Goal: Information Seeking & Learning: Compare options

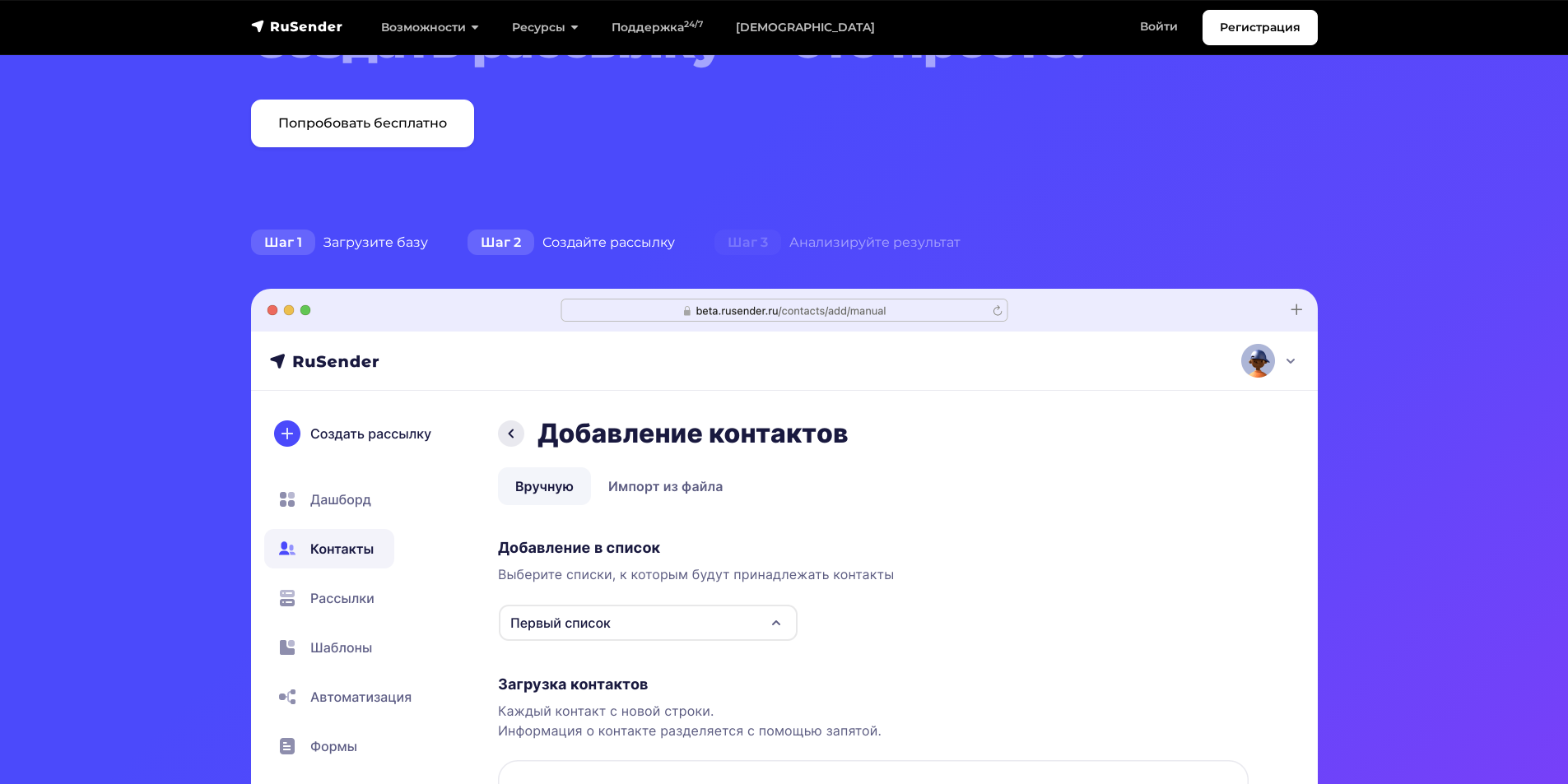
scroll to position [247, 0]
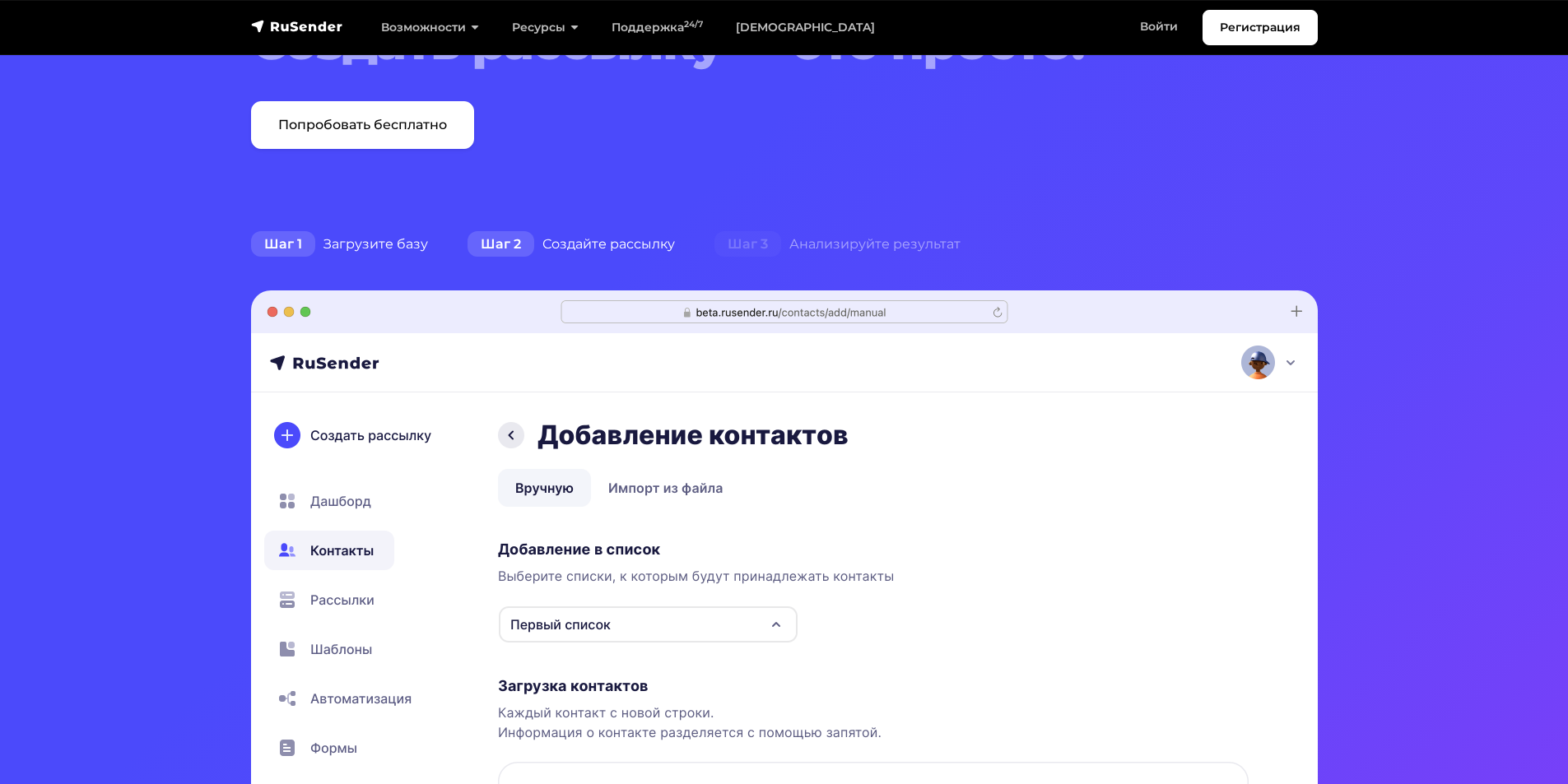
click at [621, 255] on div "Шаг 2 Создайте рассылку" at bounding box center [571, 244] width 247 height 33
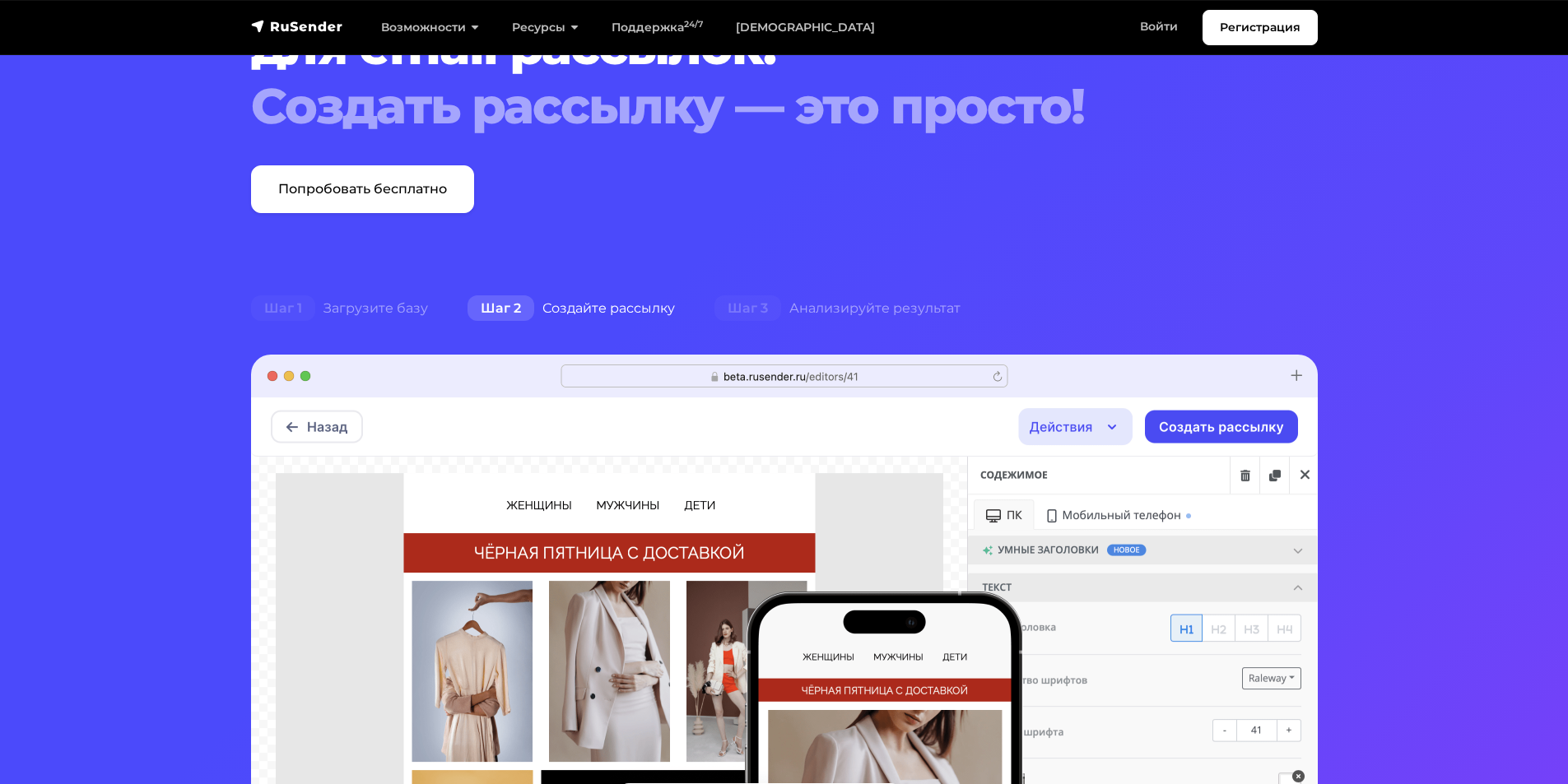
scroll to position [165, 0]
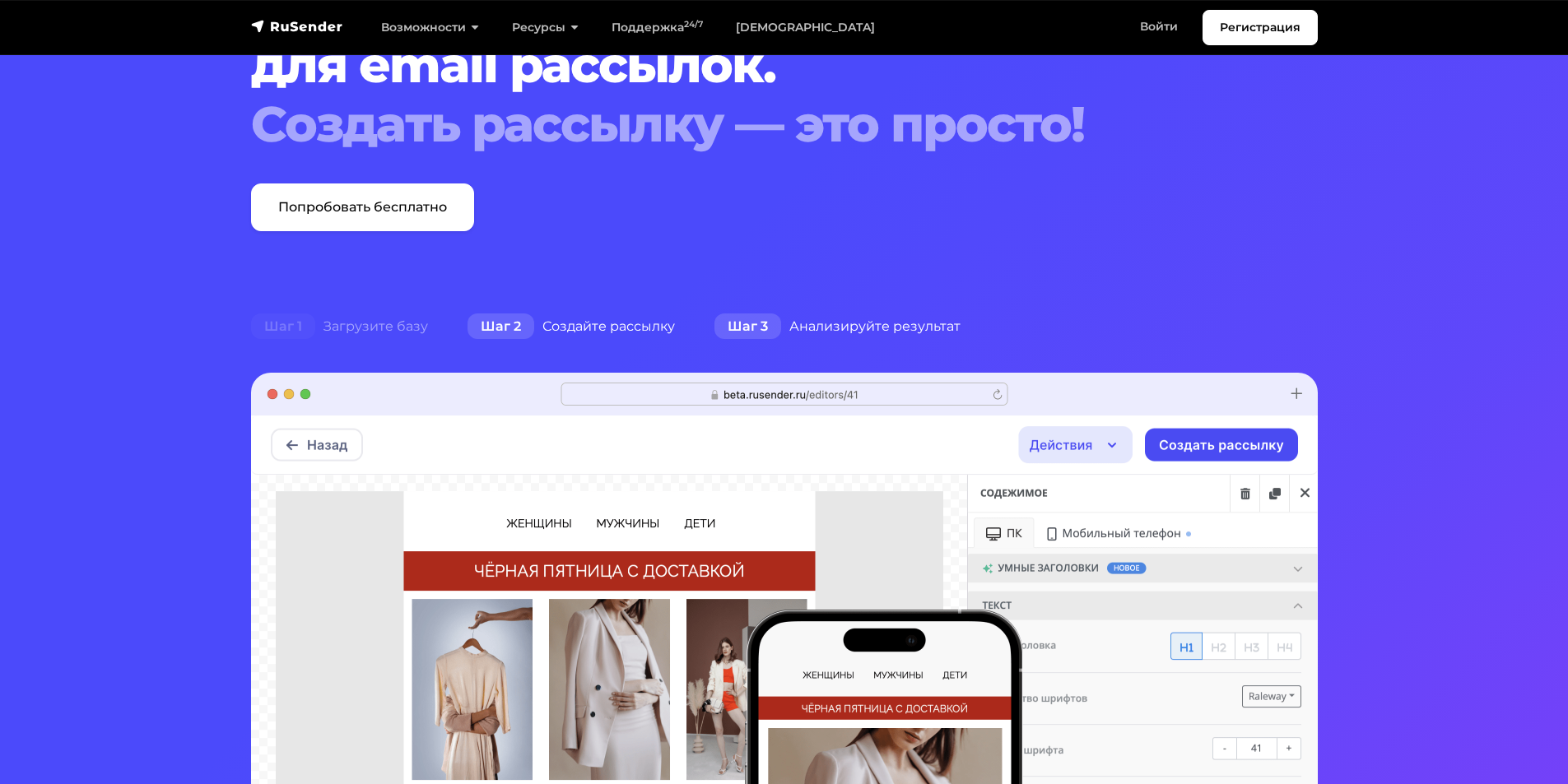
click at [828, 314] on div "Шаг 3 Анализируйте результат" at bounding box center [837, 327] width 286 height 33
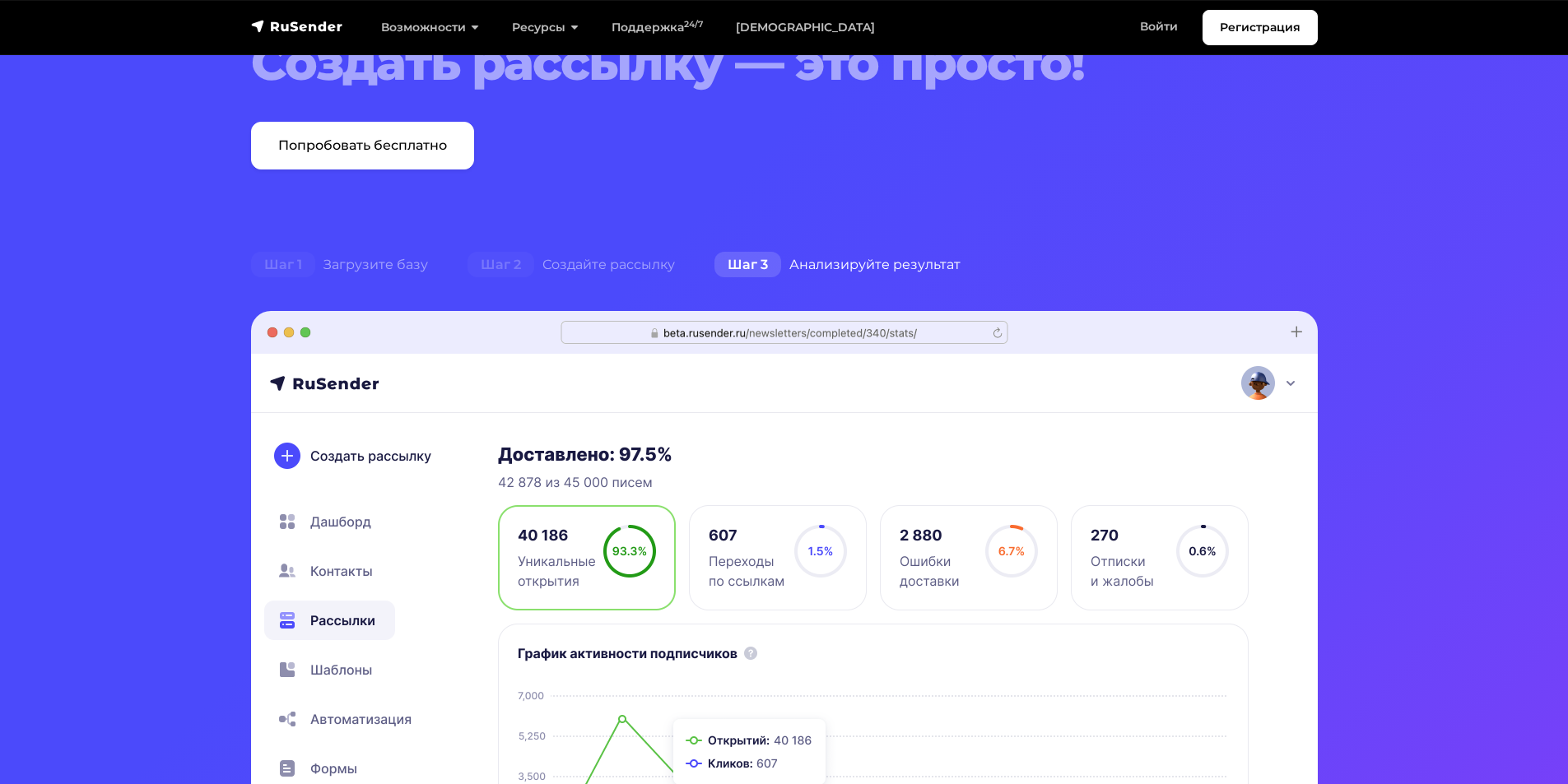
scroll to position [0, 0]
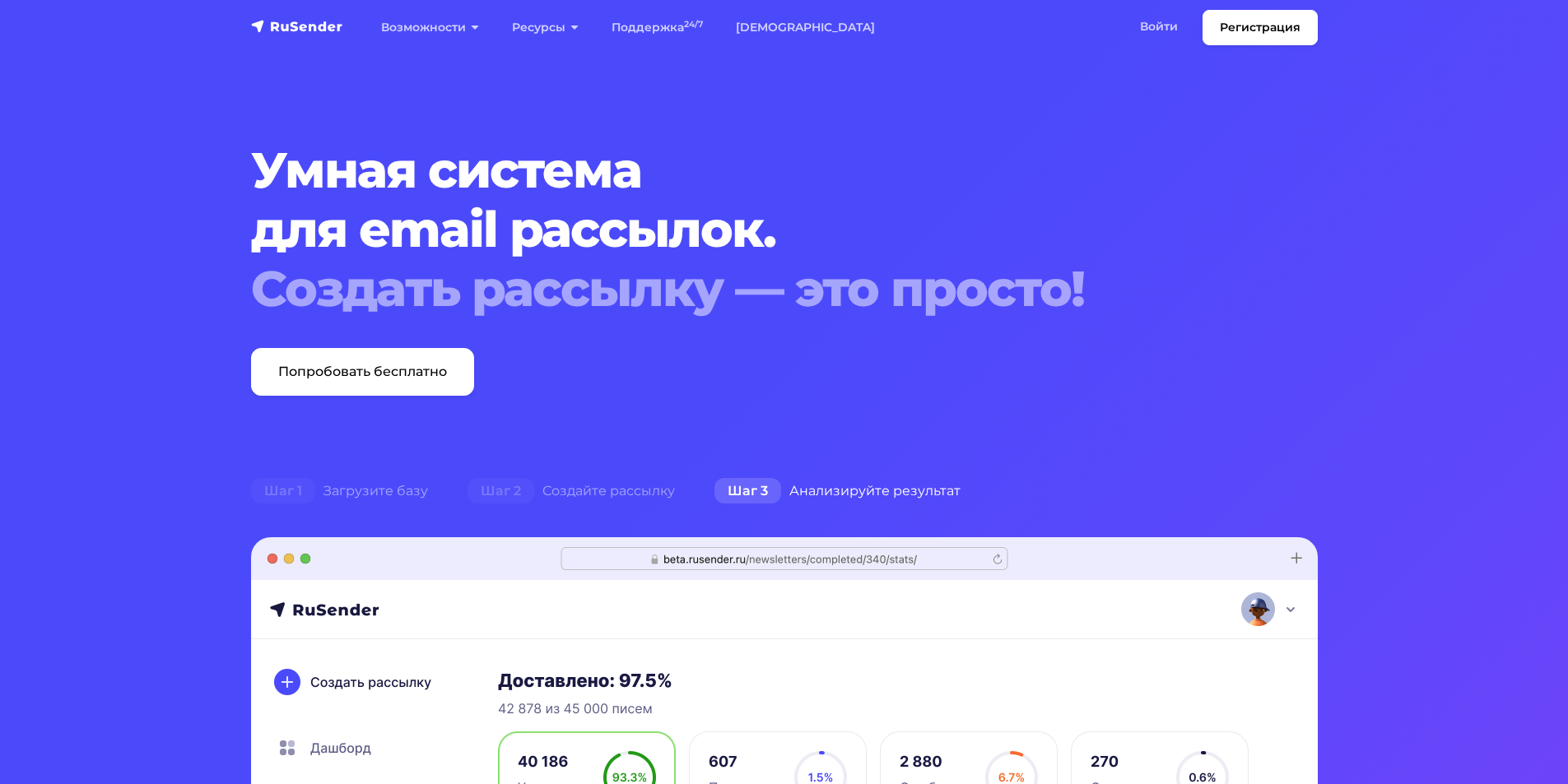
click at [291, 33] on img "navbar" at bounding box center [296, 26] width 92 height 17
click at [297, 25] on img "navbar" at bounding box center [296, 26] width 92 height 17
click at [772, 24] on link "[DEMOGRAPHIC_DATA]" at bounding box center [806, 27] width 172 height 34
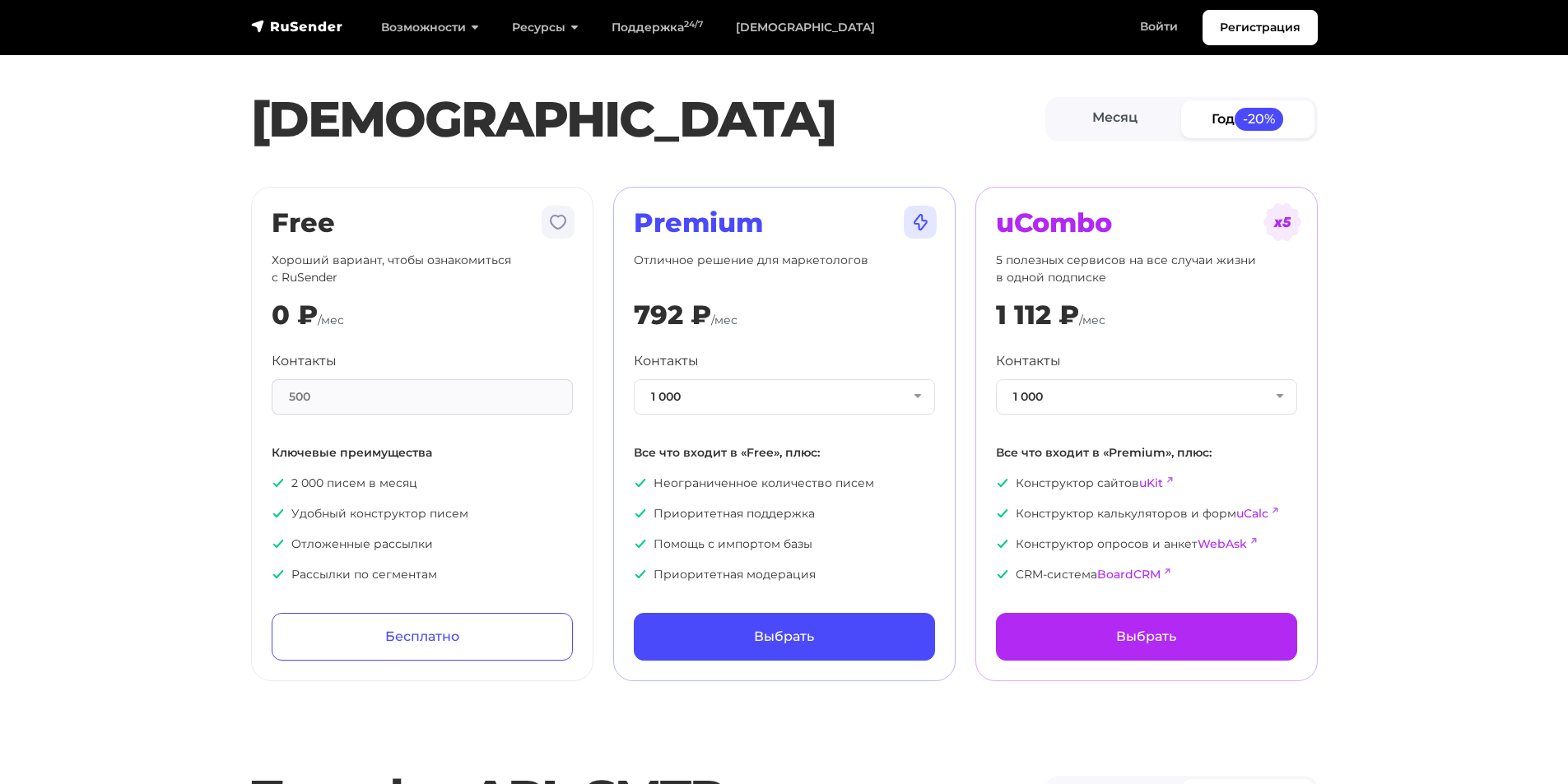
click at [478, 406] on div "500" at bounding box center [422, 397] width 301 height 36
click at [790, 387] on button "1 000" at bounding box center [785, 397] width 301 height 36
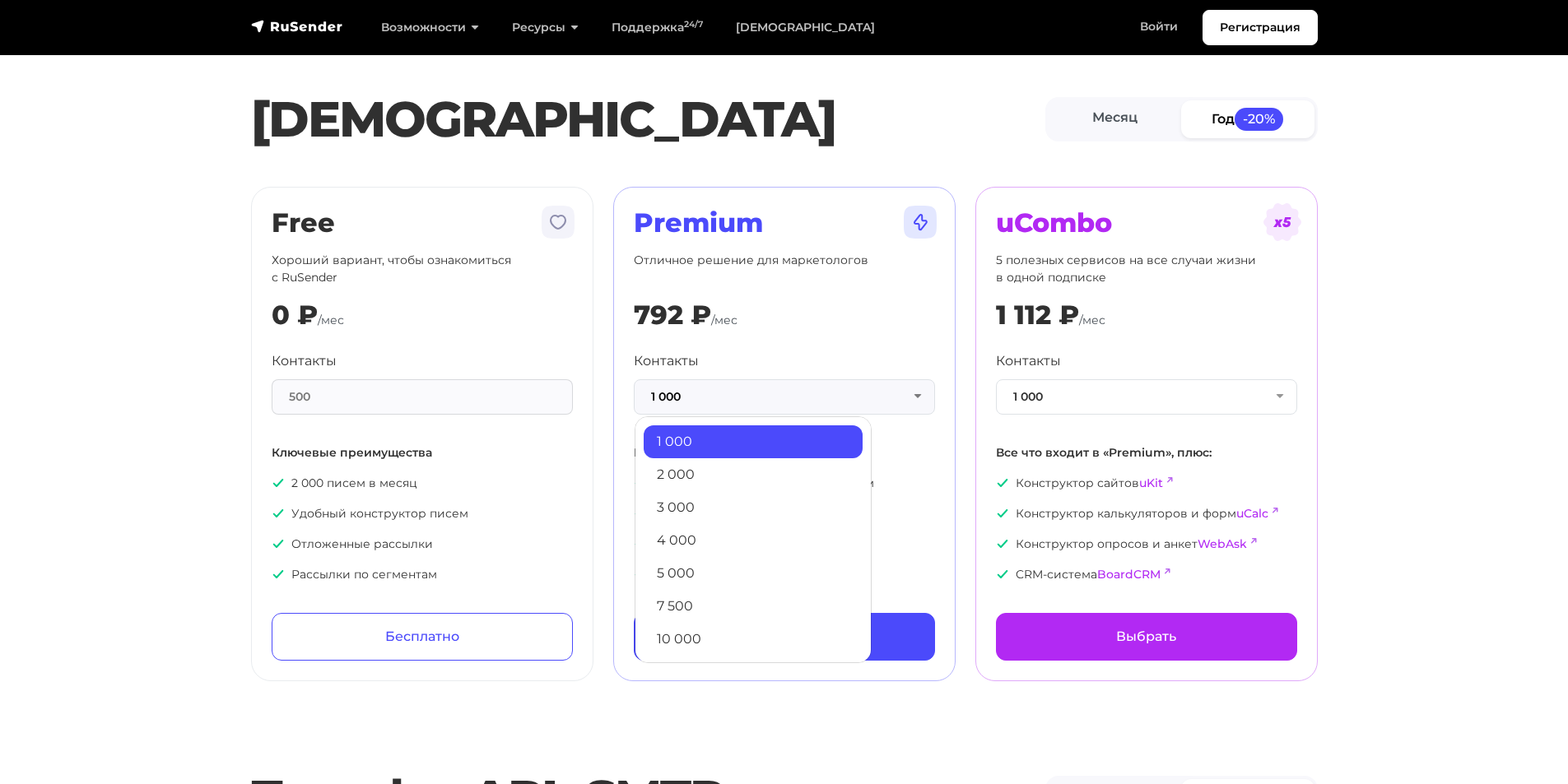
click at [849, 117] on h1 "[DEMOGRAPHIC_DATA]" at bounding box center [647, 119] width 794 height 60
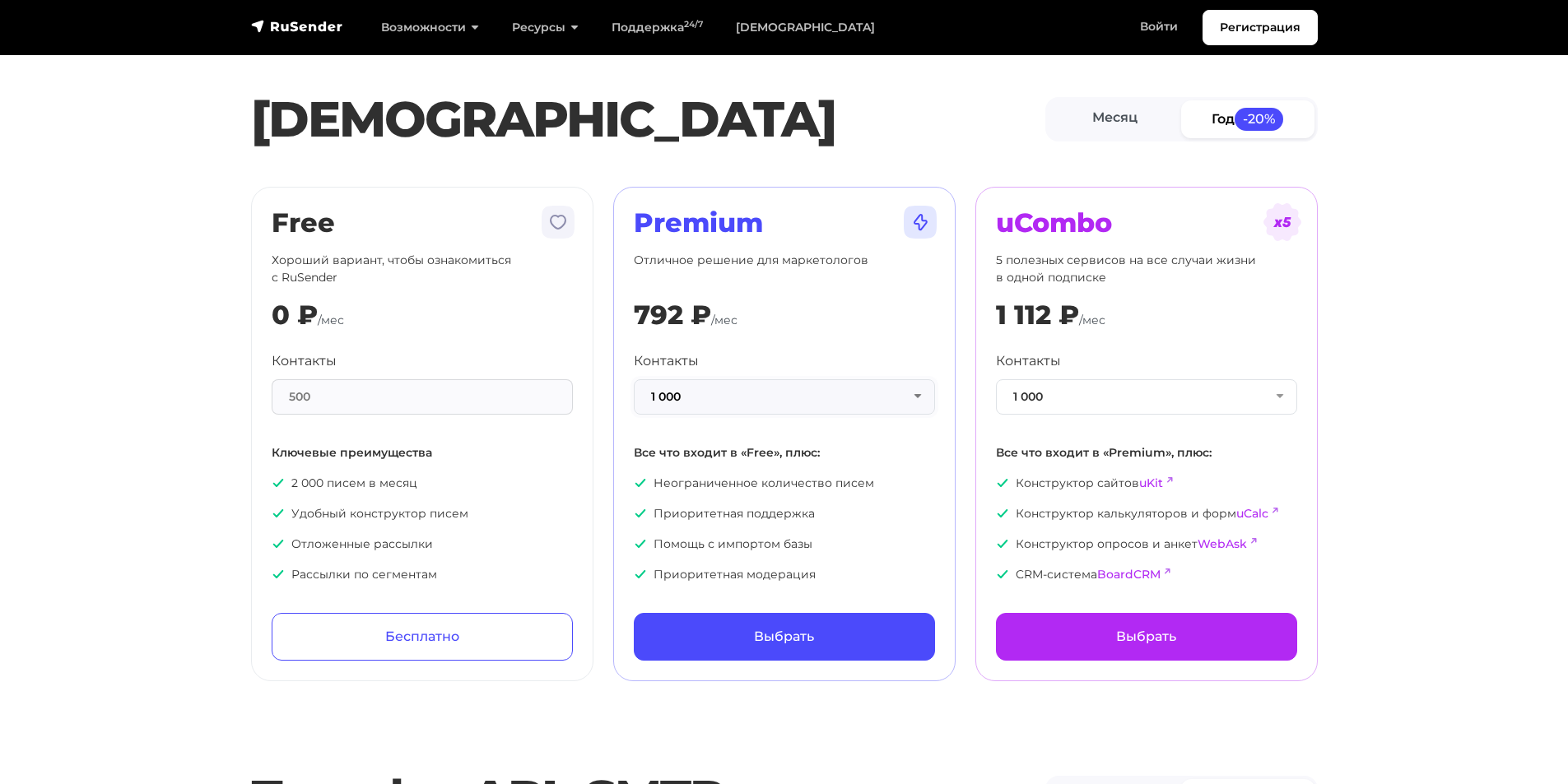
click at [729, 411] on button "1 000" at bounding box center [785, 397] width 301 height 36
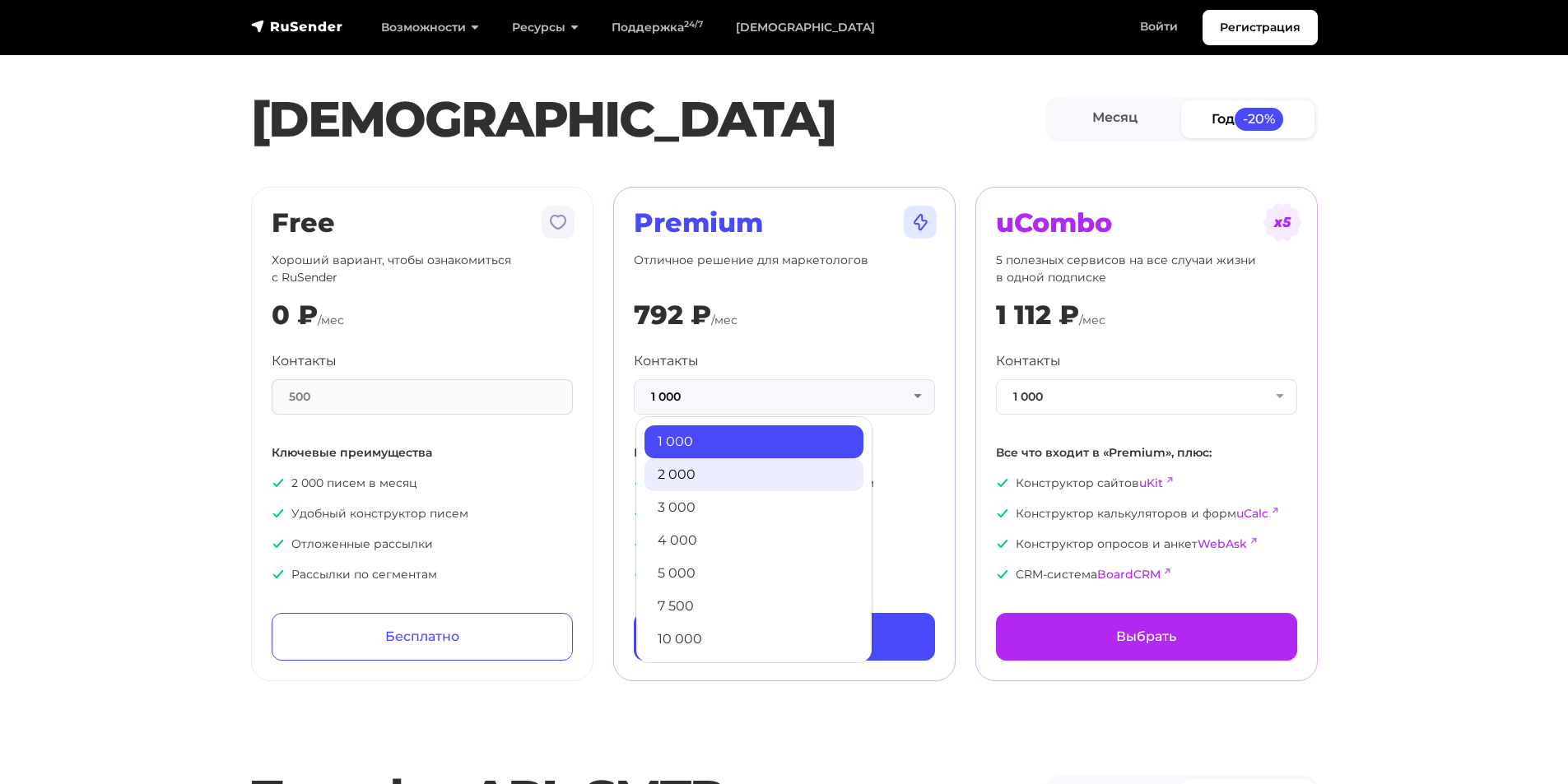
click at [732, 479] on link "2 000" at bounding box center [753, 475] width 219 height 33
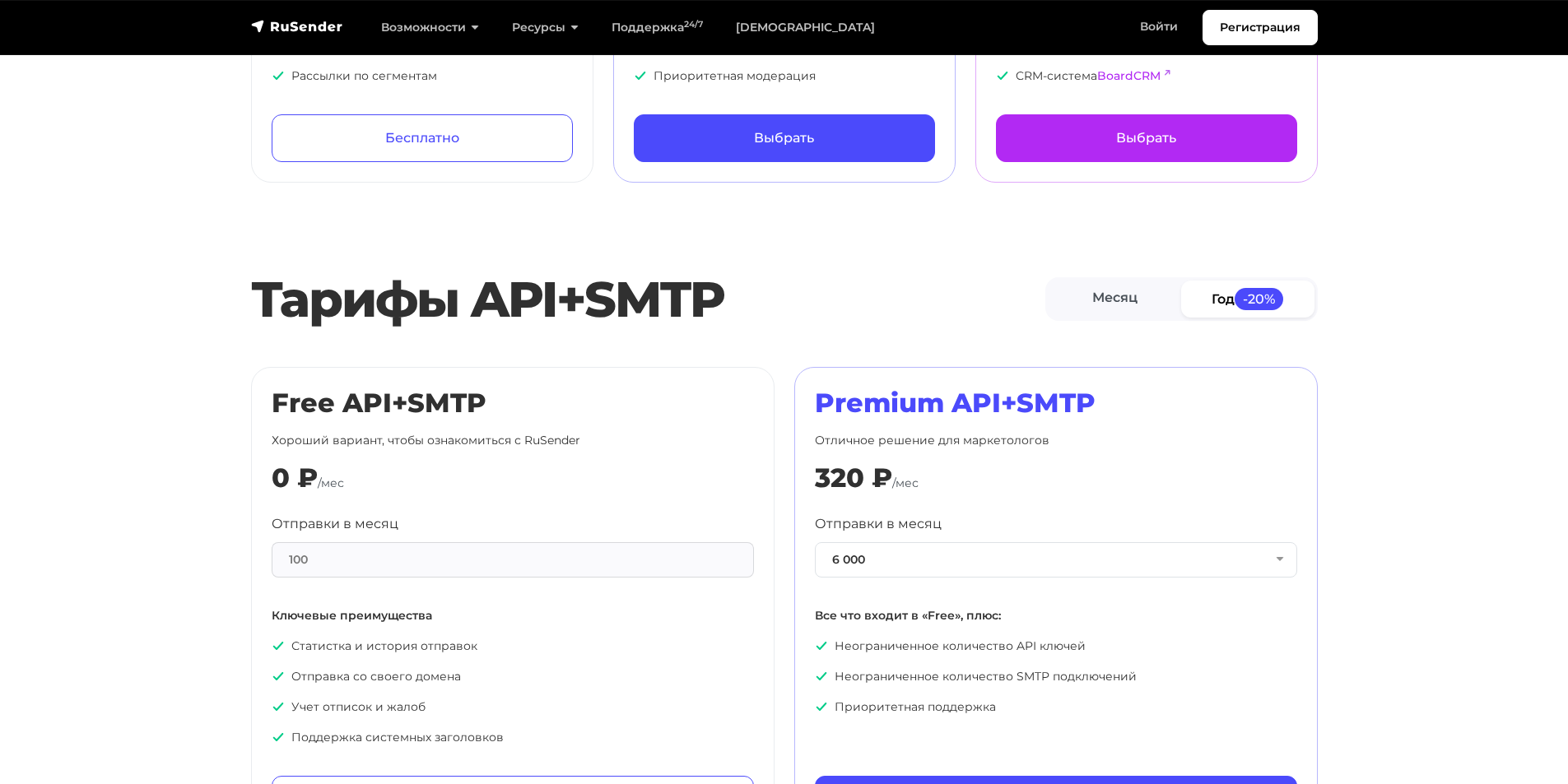
scroll to position [165, 0]
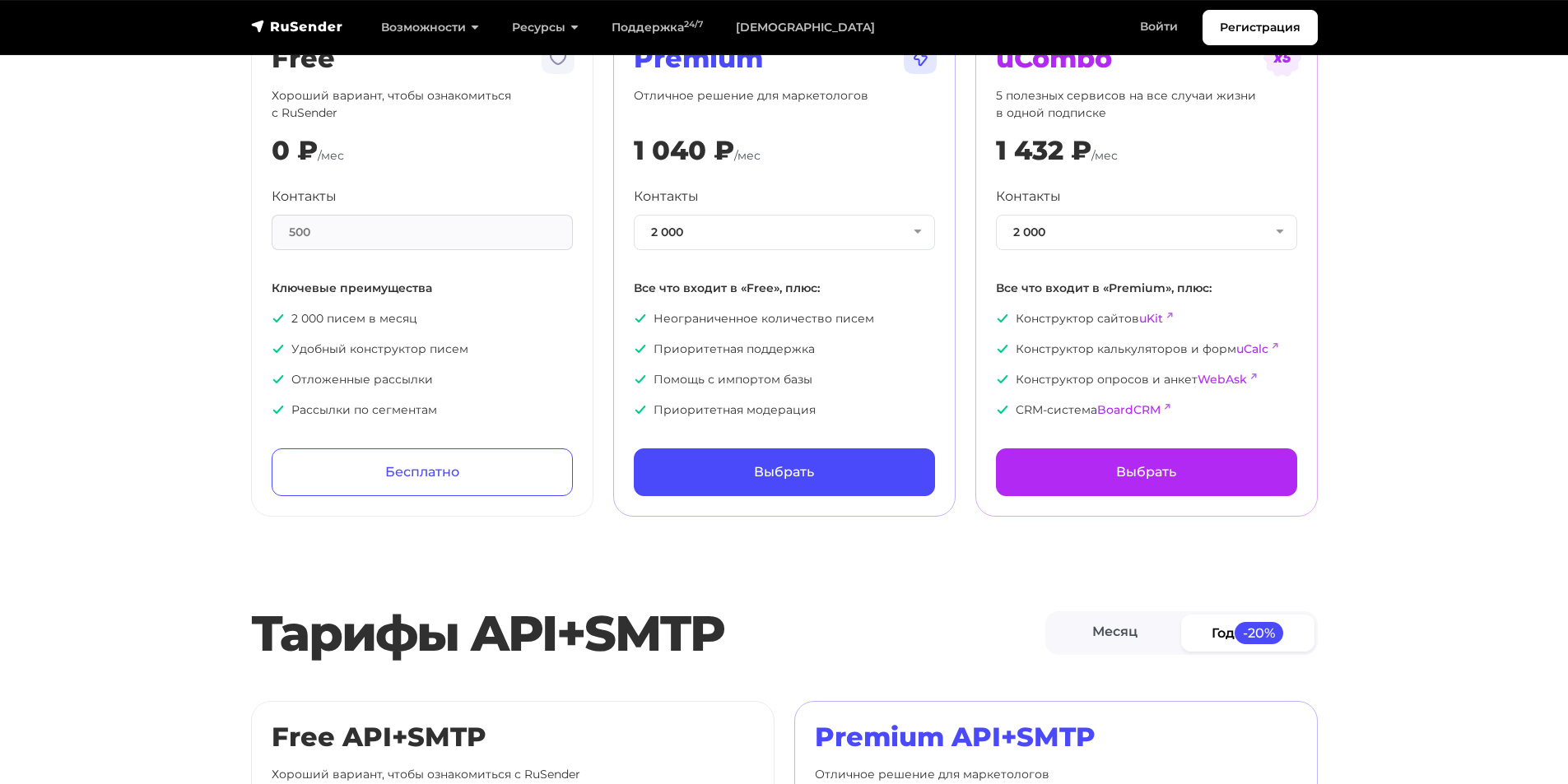
click at [1349, 281] on section "Тарифы Месяц Год -20% Free Хороший вариант, чтобы ознакомиться с RuSender 0 ₽ /…" at bounding box center [784, 185] width 1568 height 661
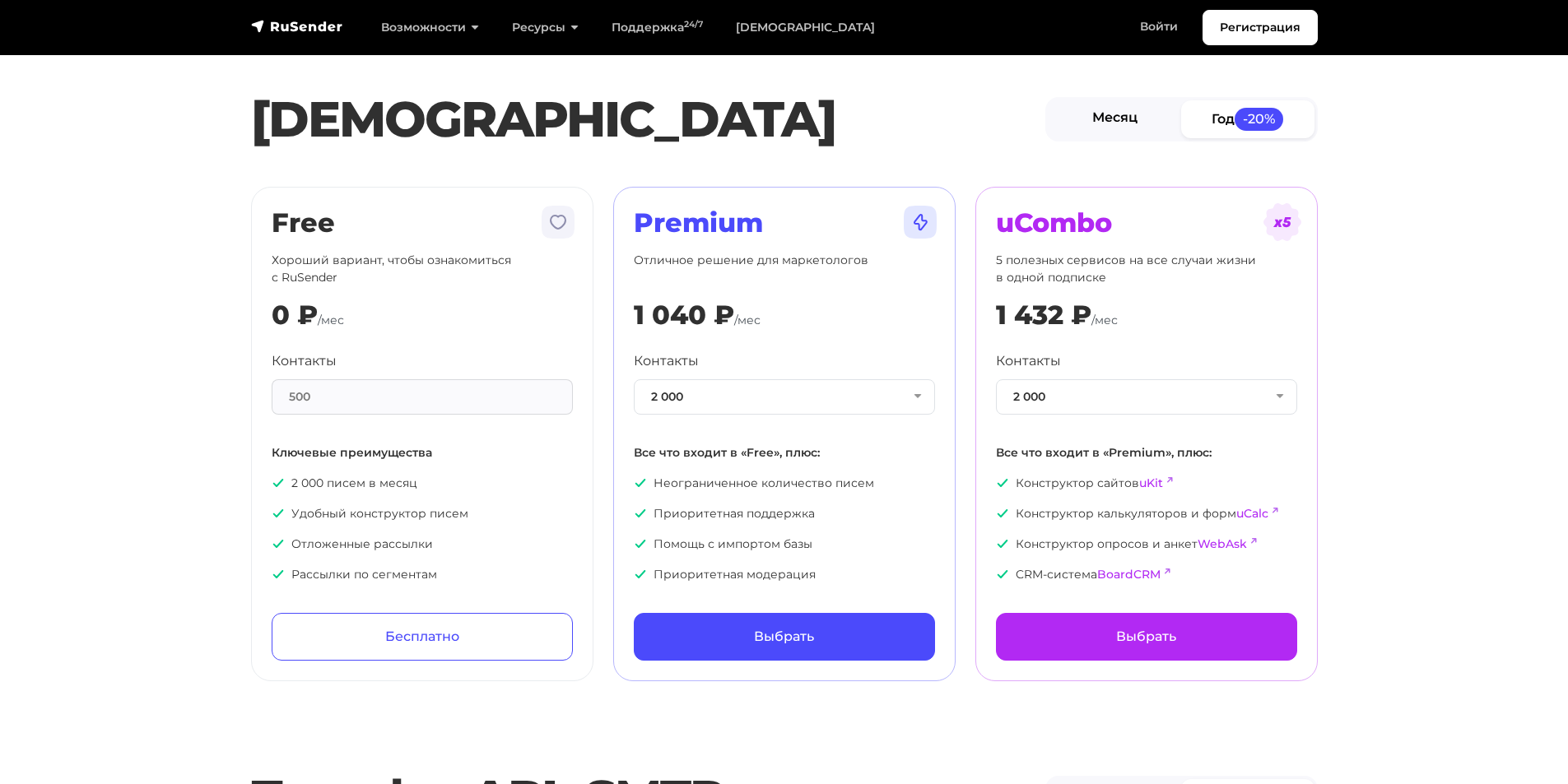
click at [1103, 124] on link "Месяц" at bounding box center [1115, 118] width 133 height 37
click at [759, 398] on button "2 000" at bounding box center [785, 397] width 301 height 36
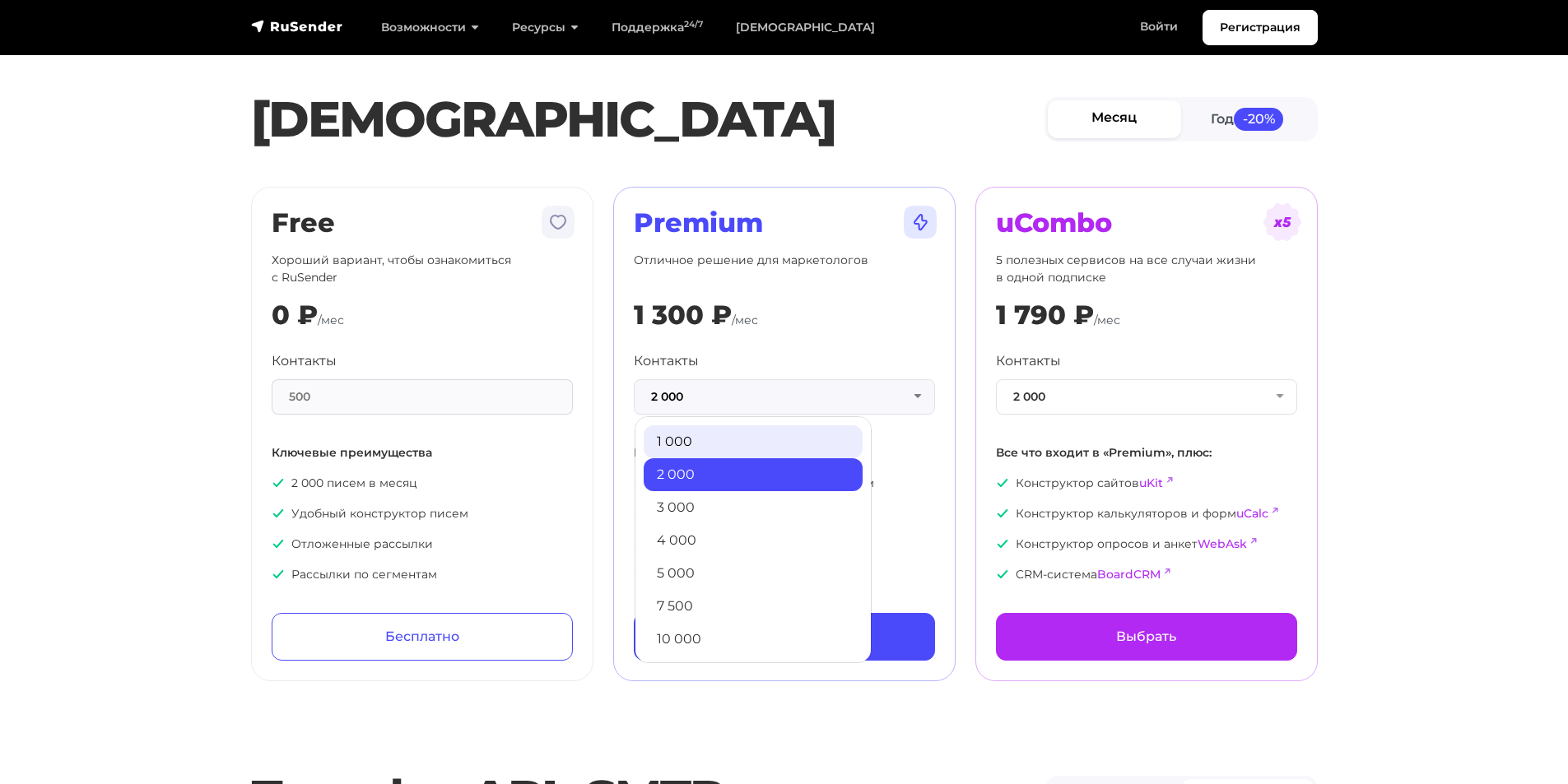
click at [747, 438] on link "1 000" at bounding box center [753, 442] width 219 height 33
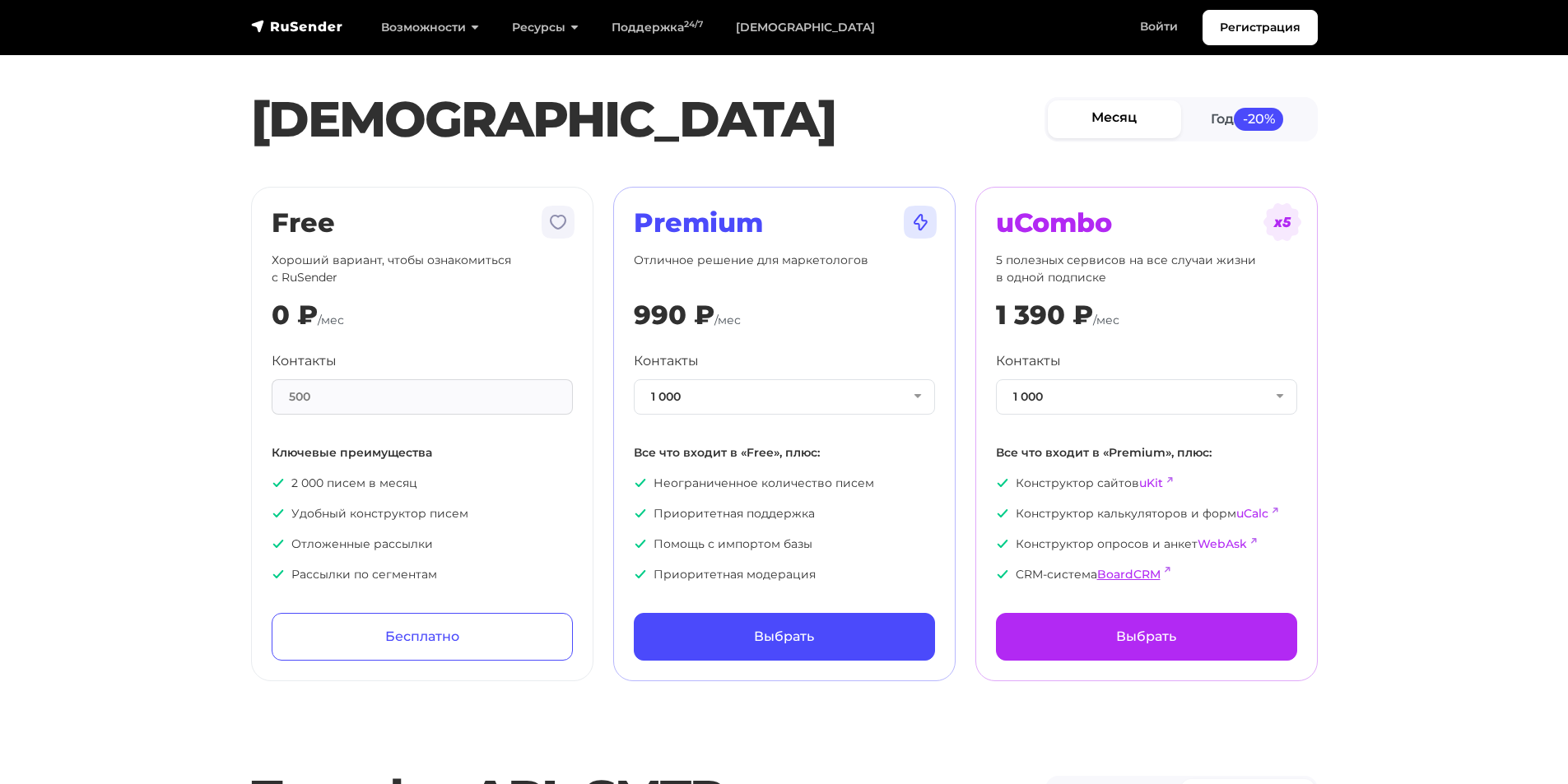
click at [1137, 576] on link "BoardCRM" at bounding box center [1128, 575] width 64 height 15
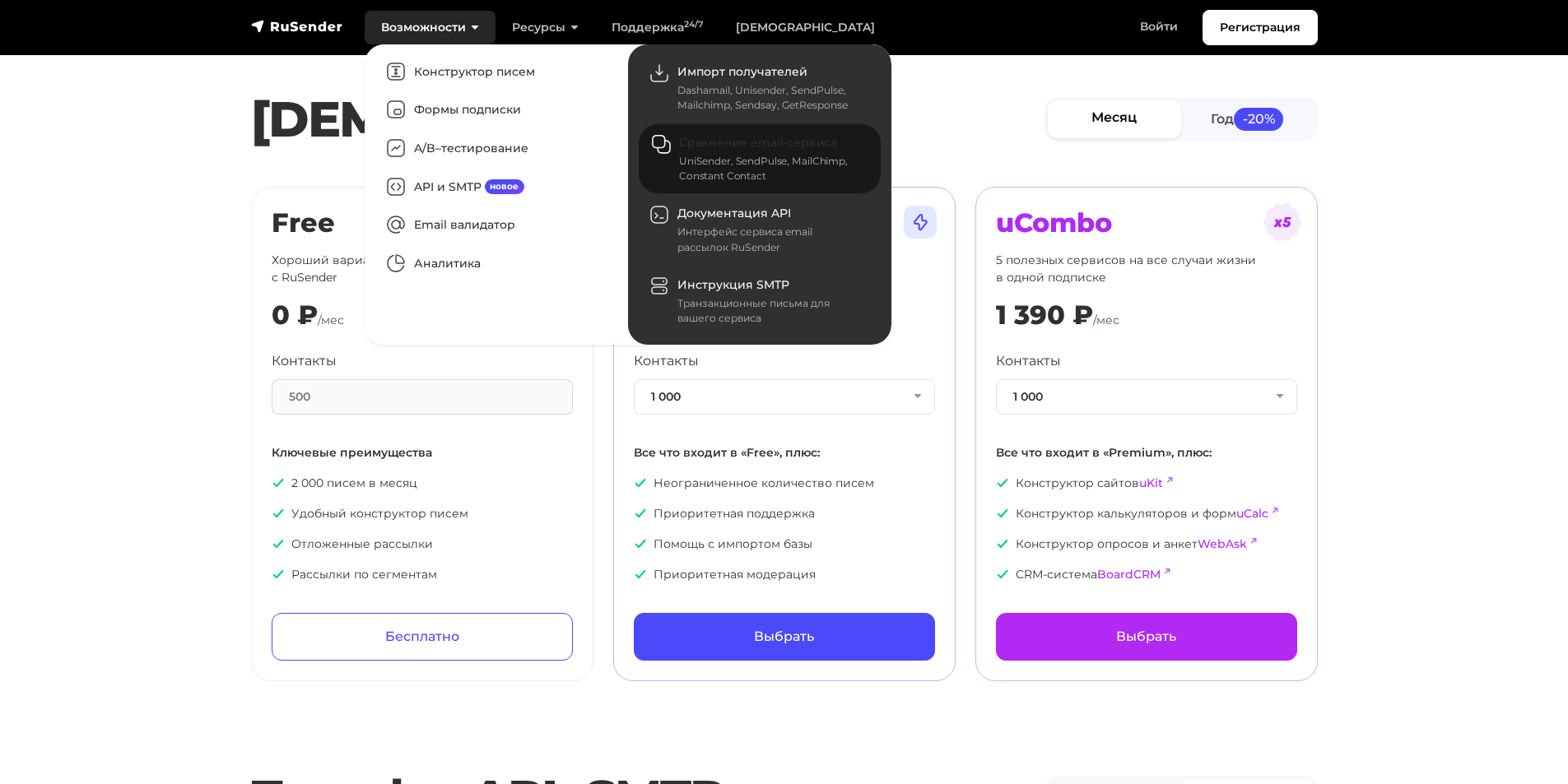
click at [777, 171] on div "UniSender, SendPulse, MailChimp, Constant Contact" at bounding box center [770, 169] width 182 height 30
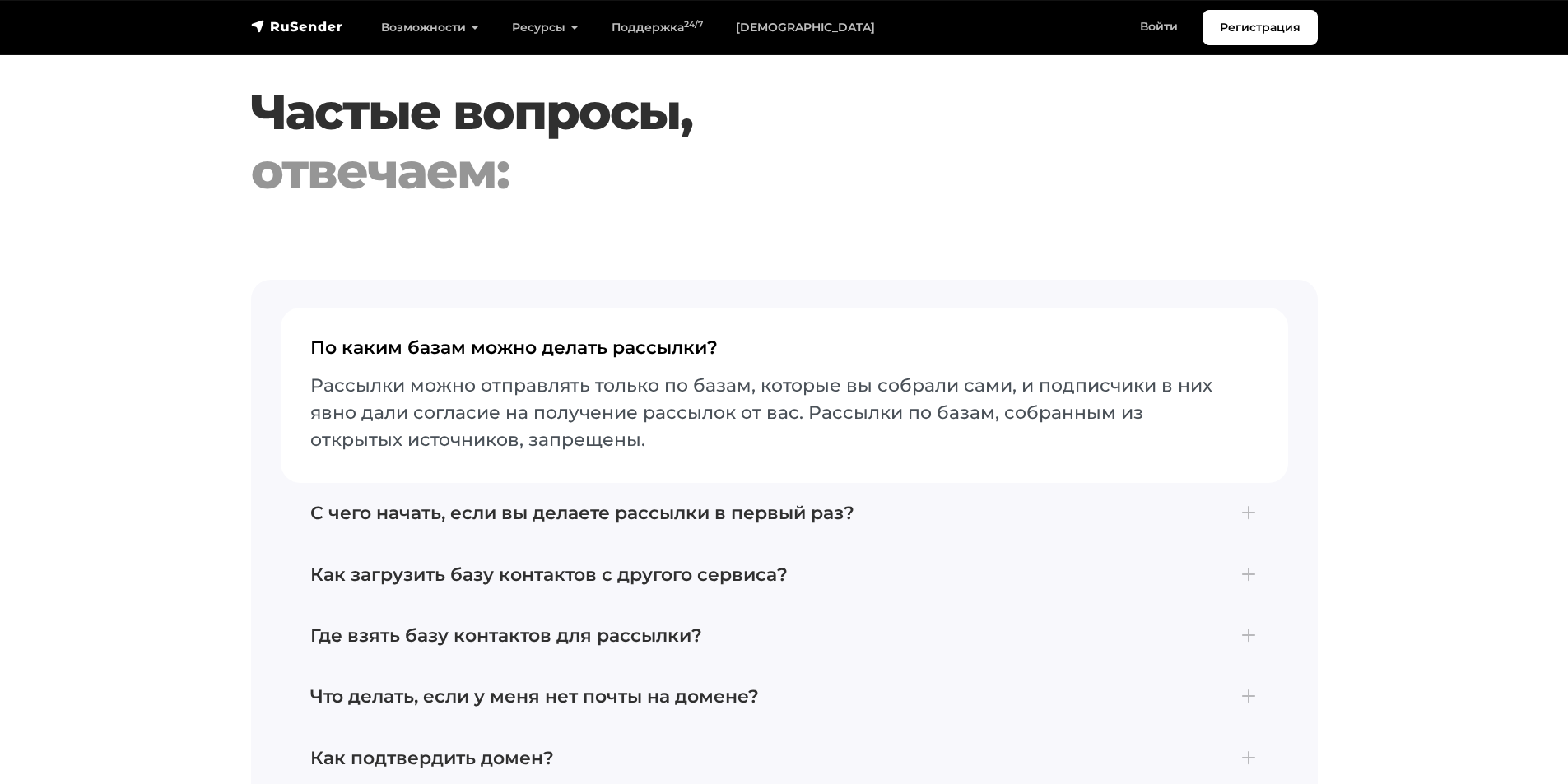
scroll to position [3951, 0]
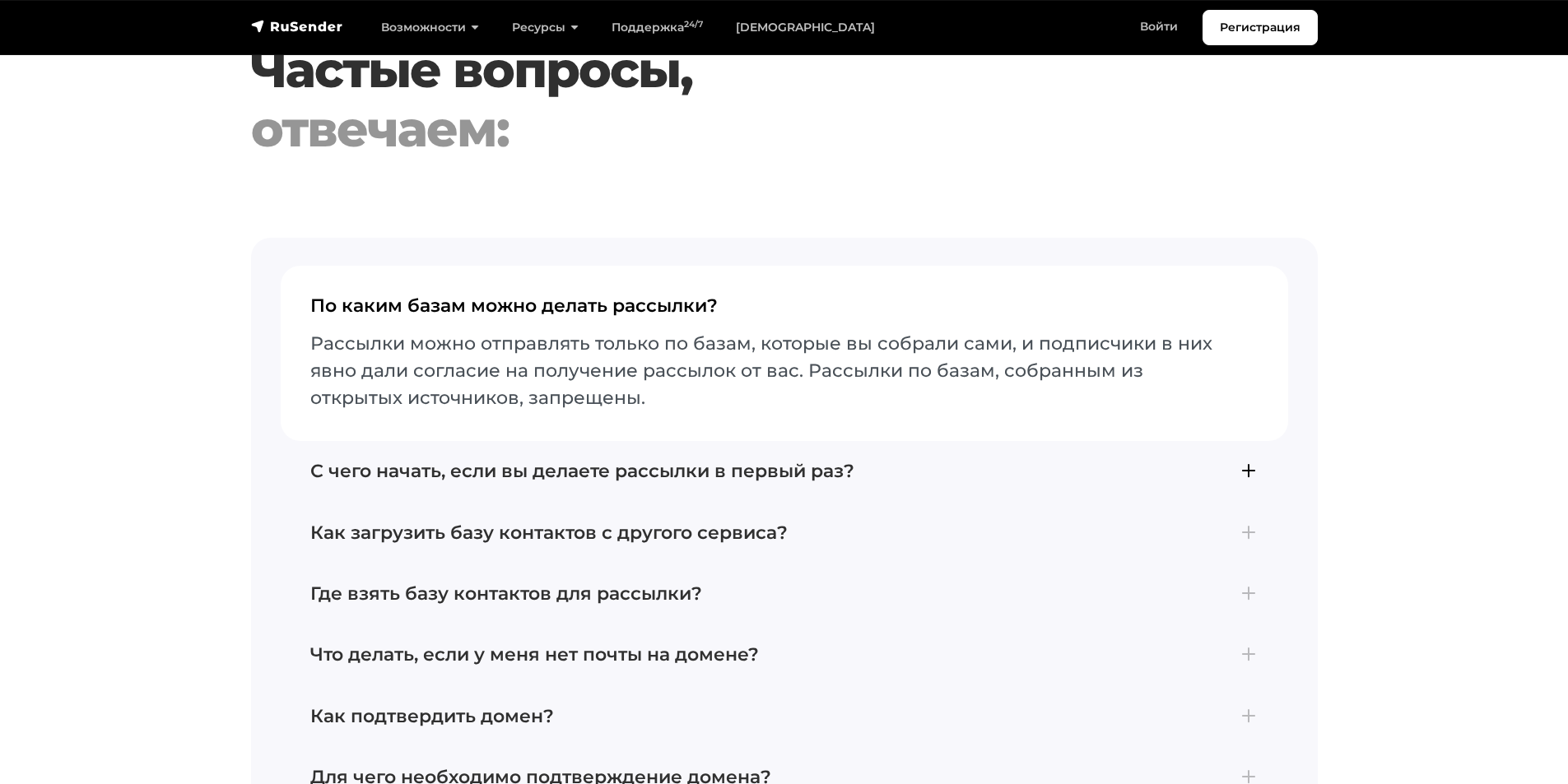
click at [541, 483] on h4 "С чего начать, если вы делаете рассылки в первый раз?" at bounding box center [784, 472] width 948 height 22
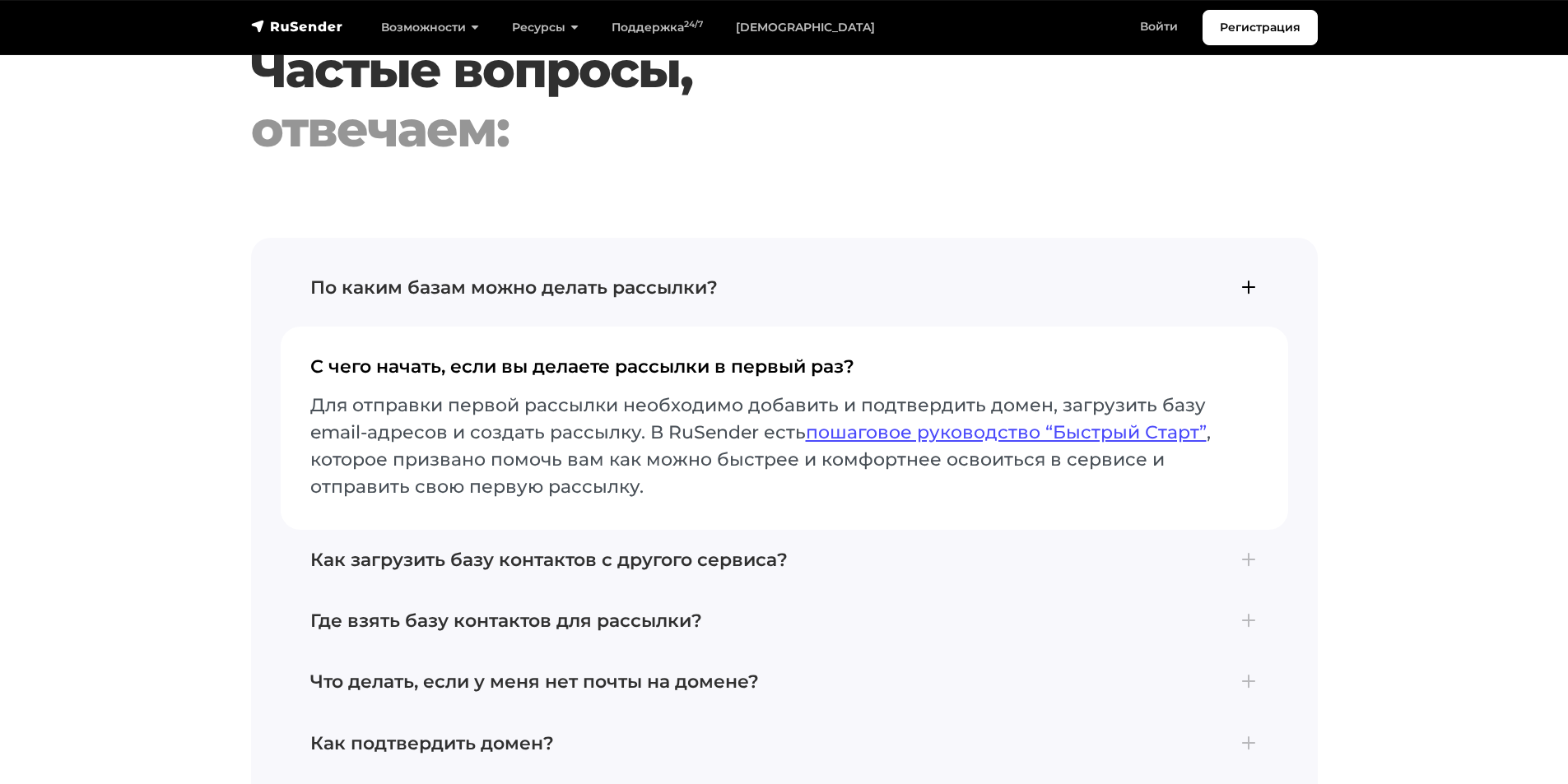
click at [536, 319] on button "По каким базам можно делать рассылки? Рассылки можно отправлять только по базам…" at bounding box center [784, 288] width 1008 height 61
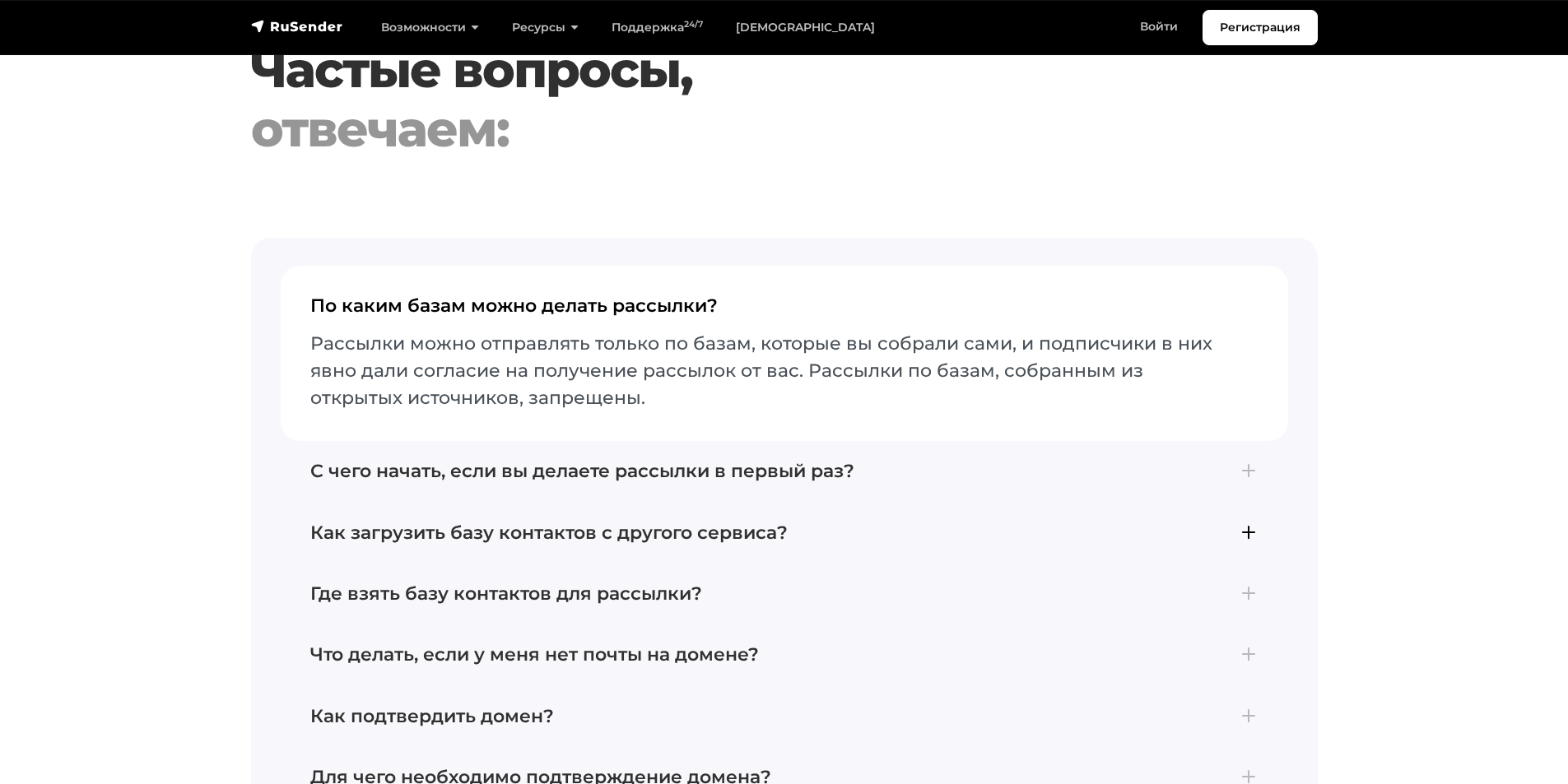
click at [565, 544] on h4 "Как загрузить базу контактов с другого сервиса?" at bounding box center [784, 533] width 948 height 22
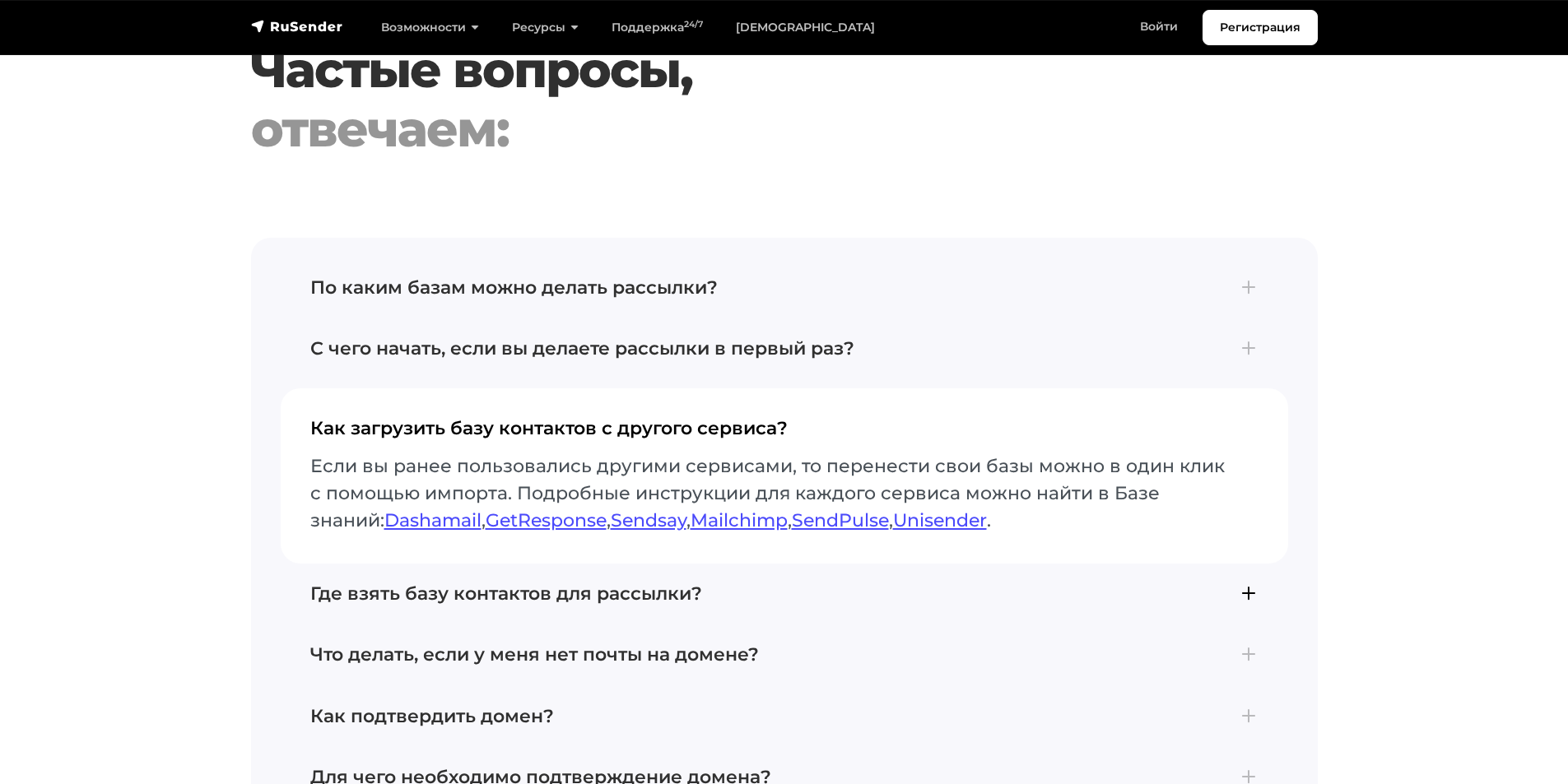
click at [633, 602] on button "Где взять базу контактов для рассылки? Отправлять почту можно тем, кто подтверд…" at bounding box center [784, 594] width 1008 height 61
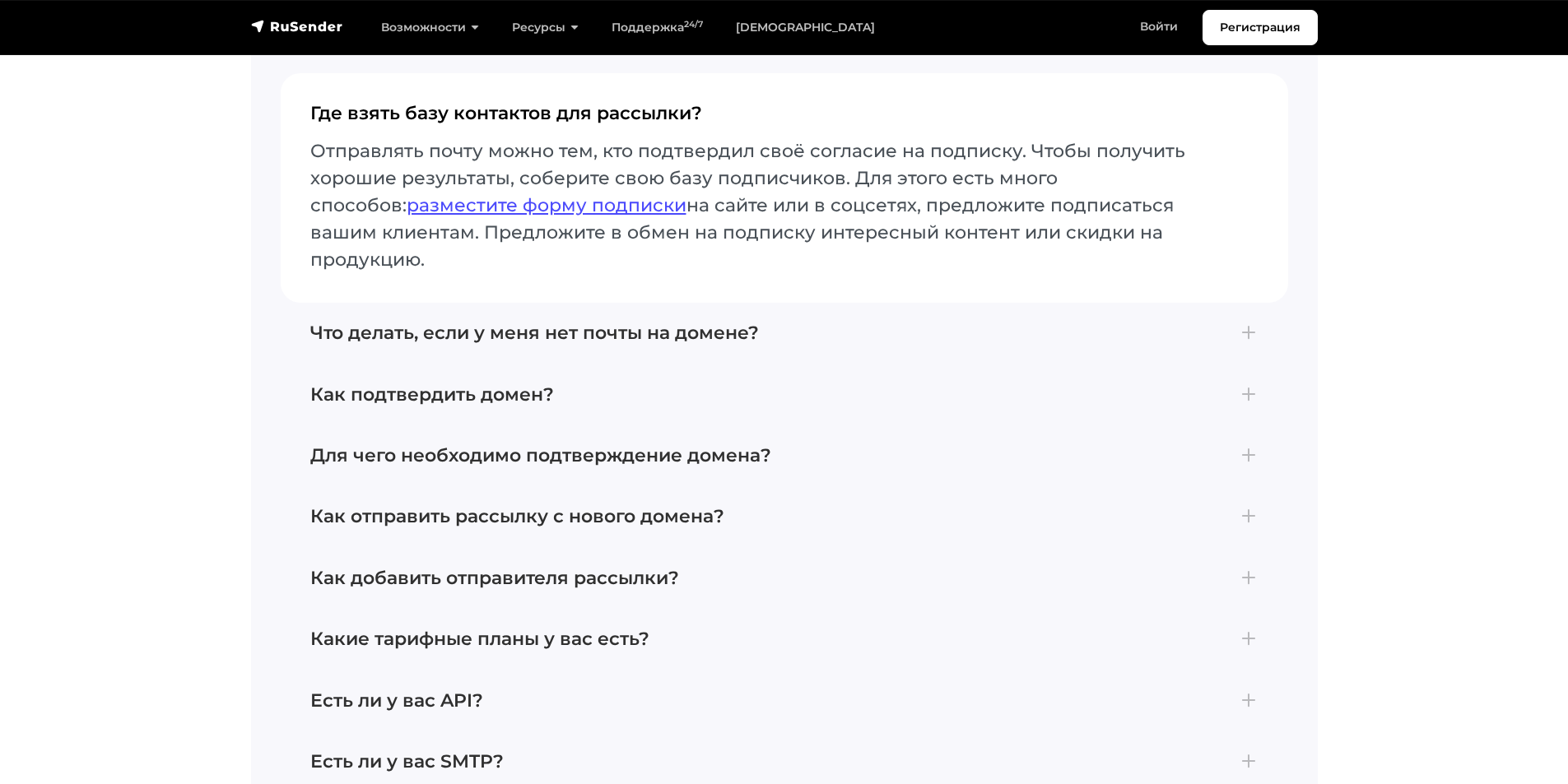
scroll to position [4362, 0]
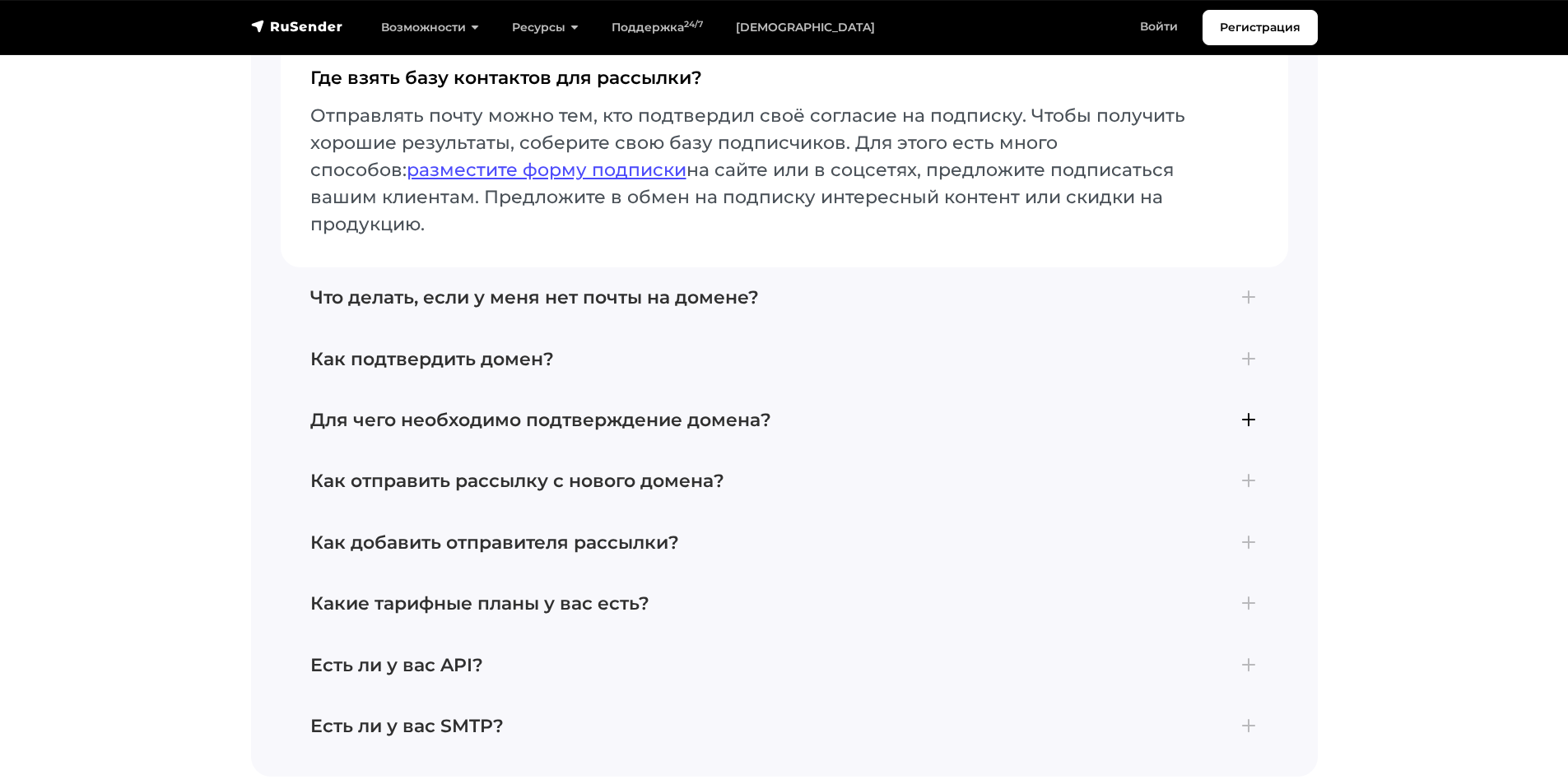
click at [498, 413] on h4 "Для чего необходимо подтверждение домена?" at bounding box center [784, 421] width 948 height 22
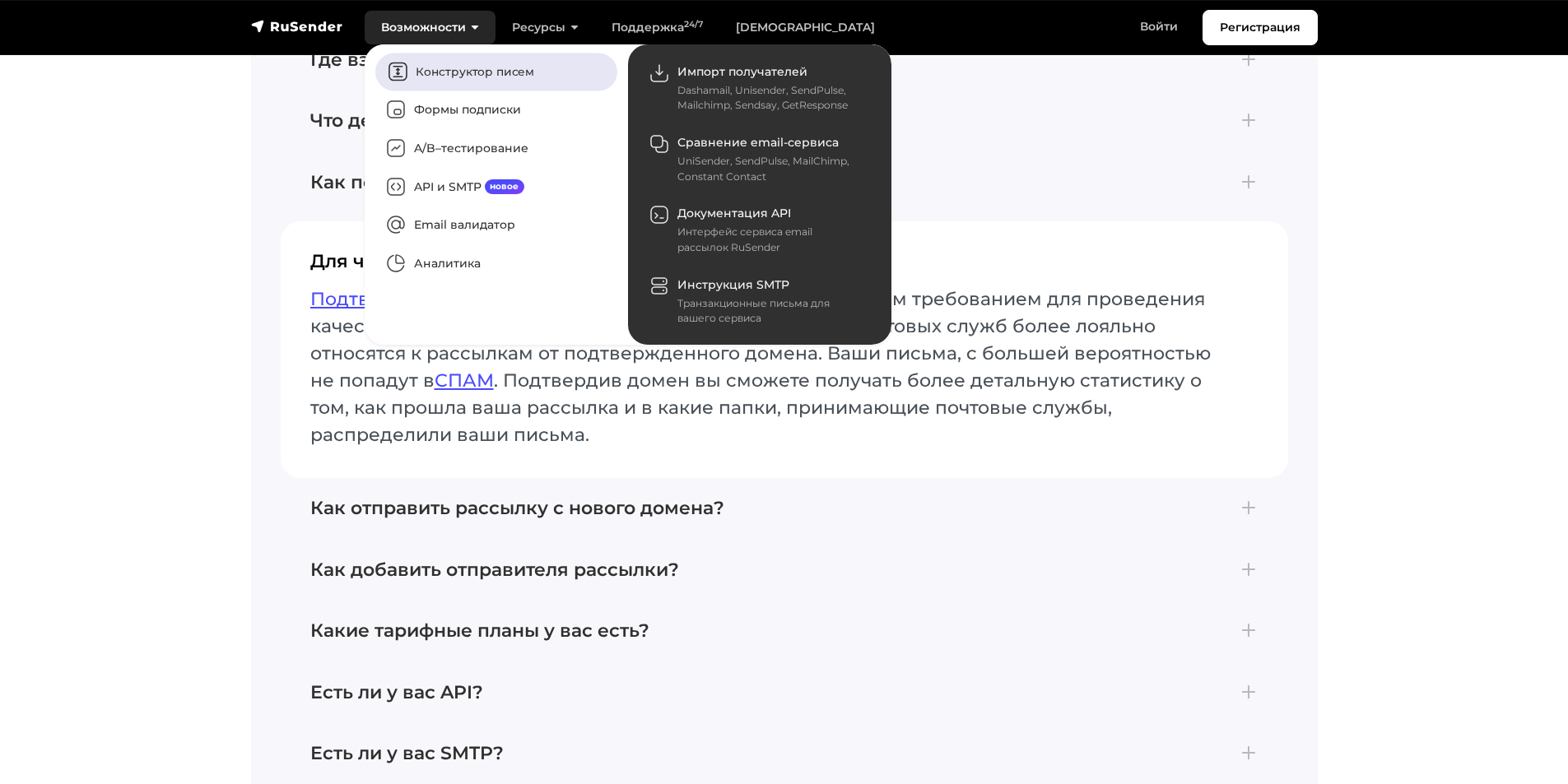
click at [469, 73] on link "Конструктор писем" at bounding box center [496, 72] width 242 height 38
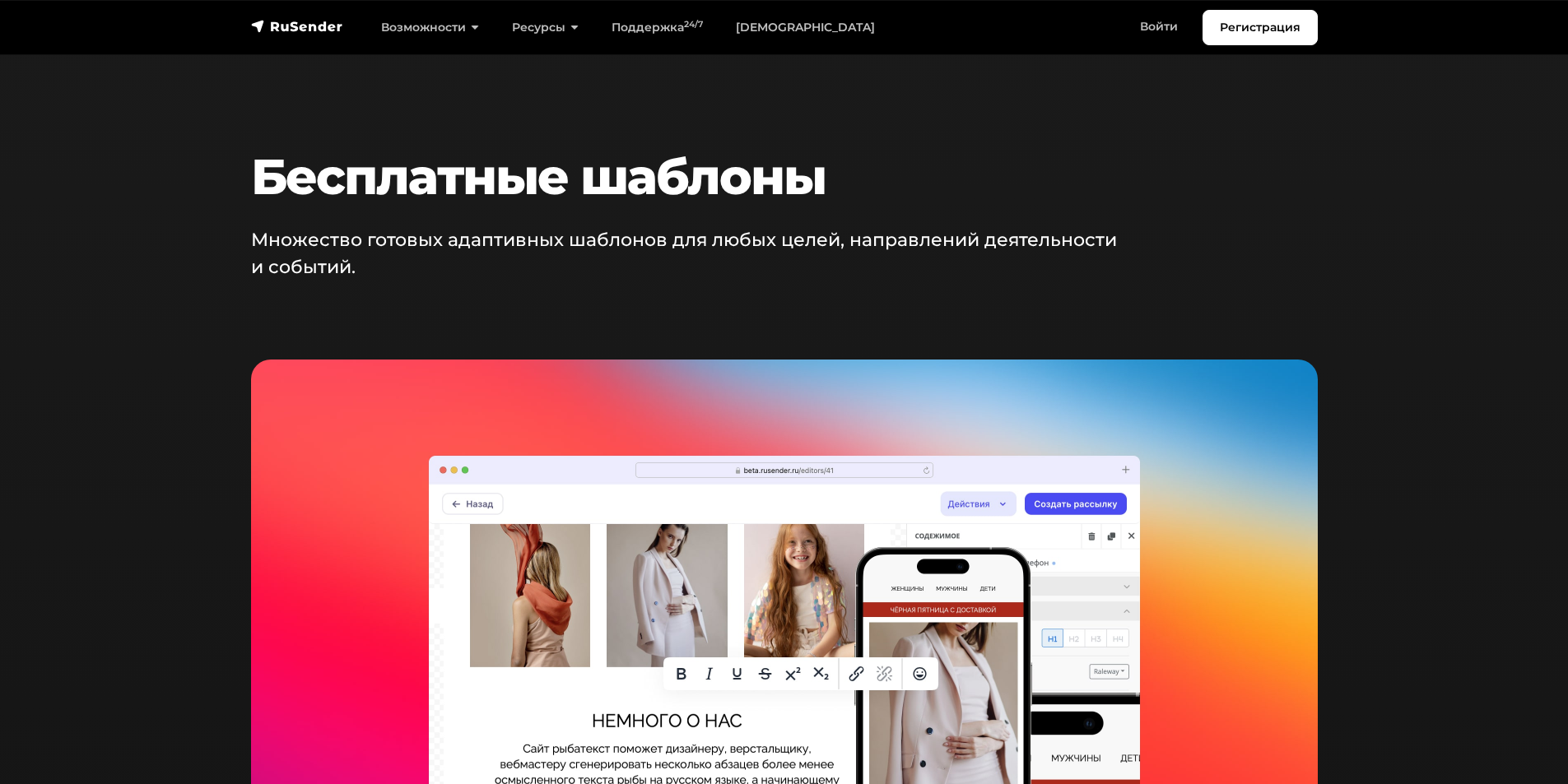
scroll to position [2140, 0]
